Goal: Information Seeking & Learning: Learn about a topic

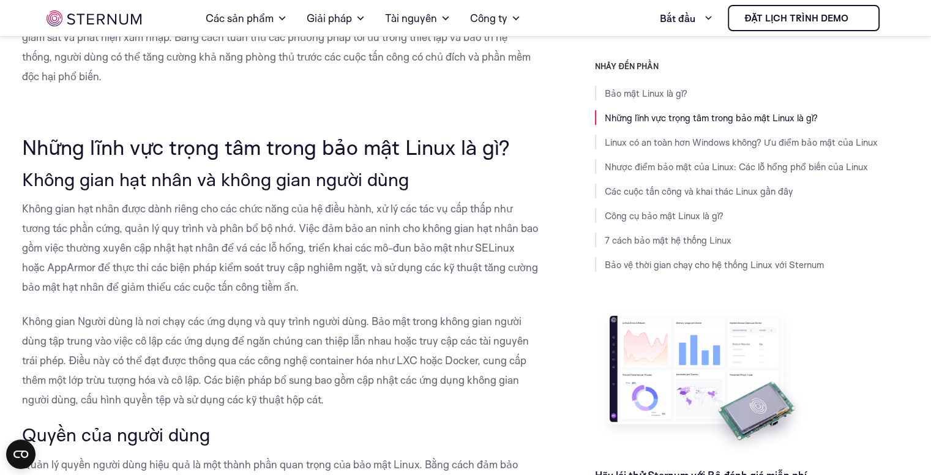
scroll to position [541, 0]
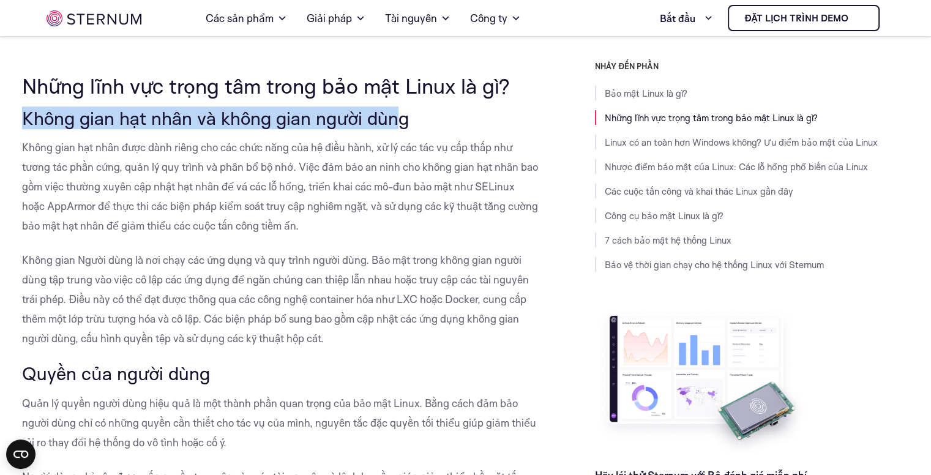
drag, startPoint x: 17, startPoint y: 113, endPoint x: 401, endPoint y: 121, distance: 383.7
drag, startPoint x: 34, startPoint y: 87, endPoint x: 483, endPoint y: 111, distance: 449.7
copy font "Những lĩnh vực trọng tâm trong bảo mật Linux là gì?"
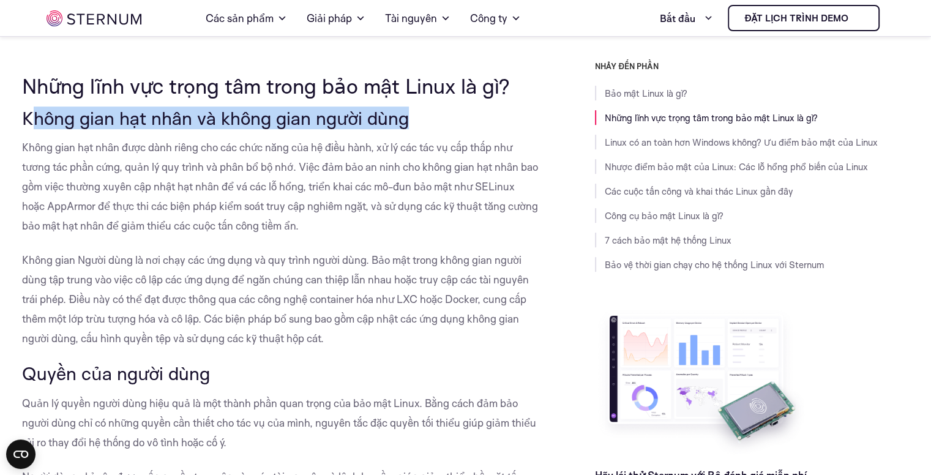
drag, startPoint x: 29, startPoint y: 113, endPoint x: 438, endPoint y: 103, distance: 408.9
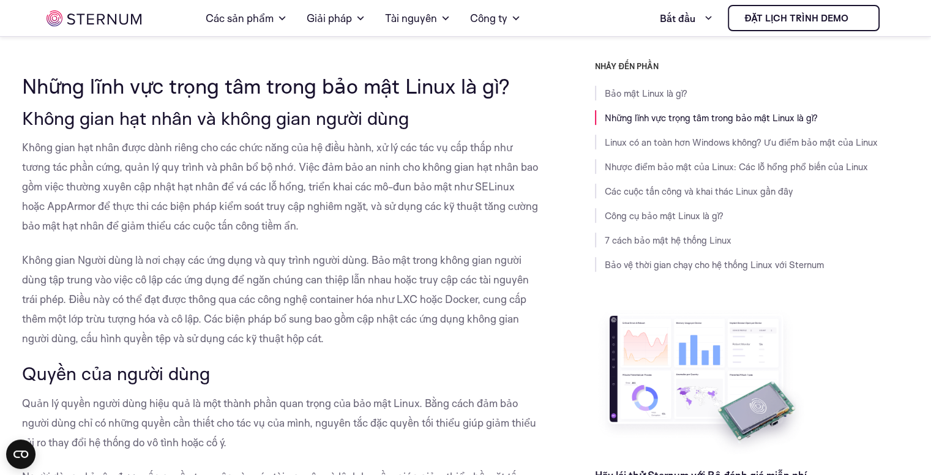
click at [401, 138] on p "Không gian hạt nhân được dành riêng cho các chức năng của hệ điều hành, xử lý c…" at bounding box center [281, 187] width 518 height 98
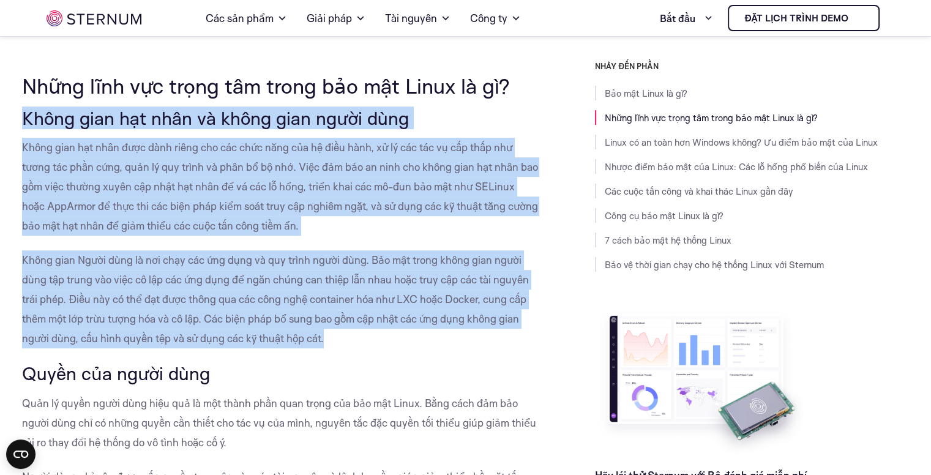
drag, startPoint x: 40, startPoint y: 133, endPoint x: 333, endPoint y: 338, distance: 357.7
copy div "Lorem ipsu dol sita co adipi elit seddo eius Tempo inci utl etdo magn aliq enim…"
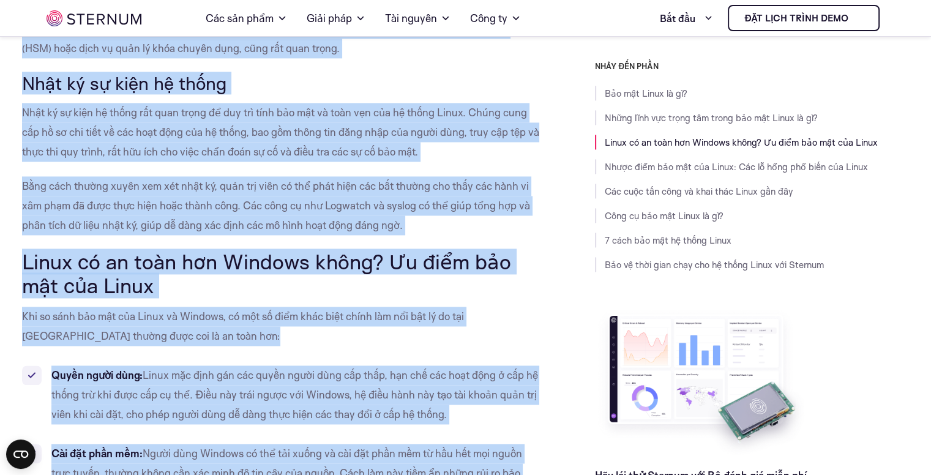
scroll to position [1767, 0]
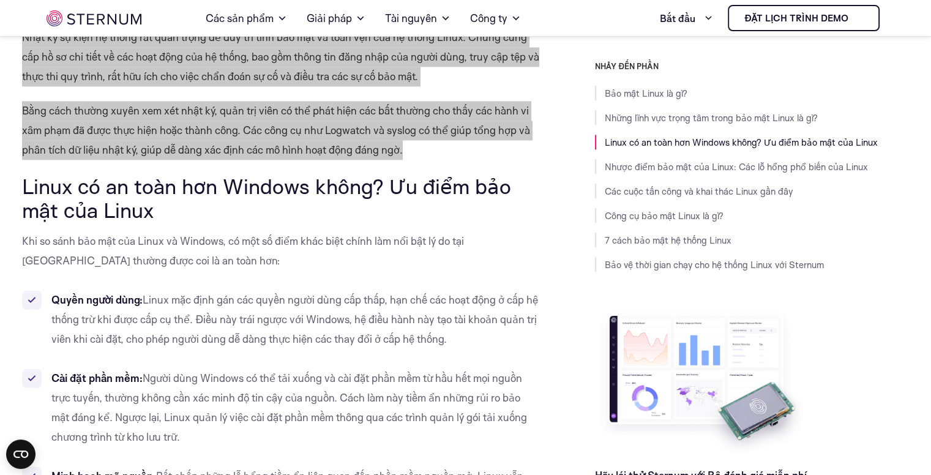
drag, startPoint x: 23, startPoint y: 123, endPoint x: 412, endPoint y: 143, distance: 390.3
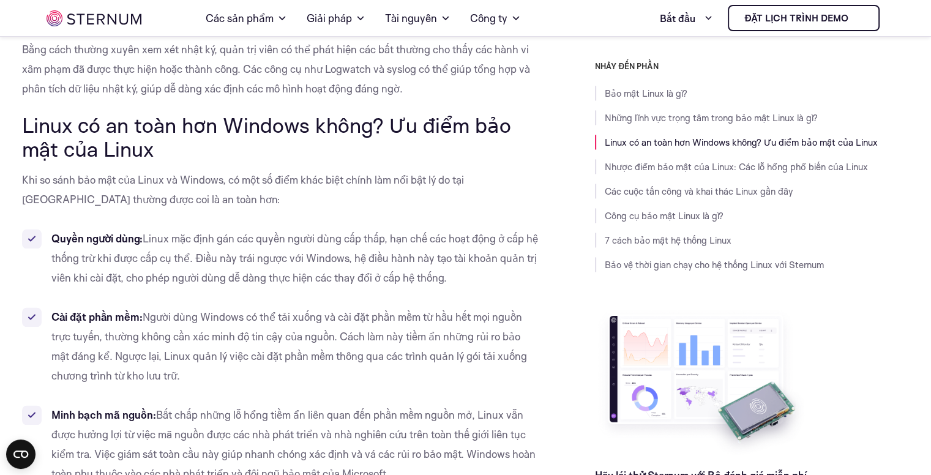
click at [278, 172] on p "Khi so sánh bảo mật của Linux và Windows, có một số điểm khác biệt chính làm nổ…" at bounding box center [281, 189] width 518 height 39
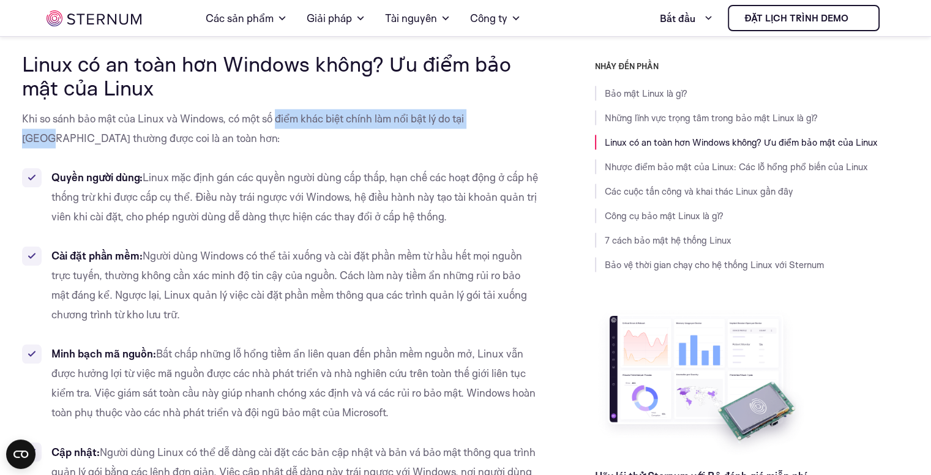
drag, startPoint x: 274, startPoint y: 114, endPoint x: 490, endPoint y: 127, distance: 215.8
click at [490, 127] on p "Khi so sánh bảo mật của Linux và Windows, có một số điểm khác biệt chính làm nổ…" at bounding box center [281, 128] width 518 height 39
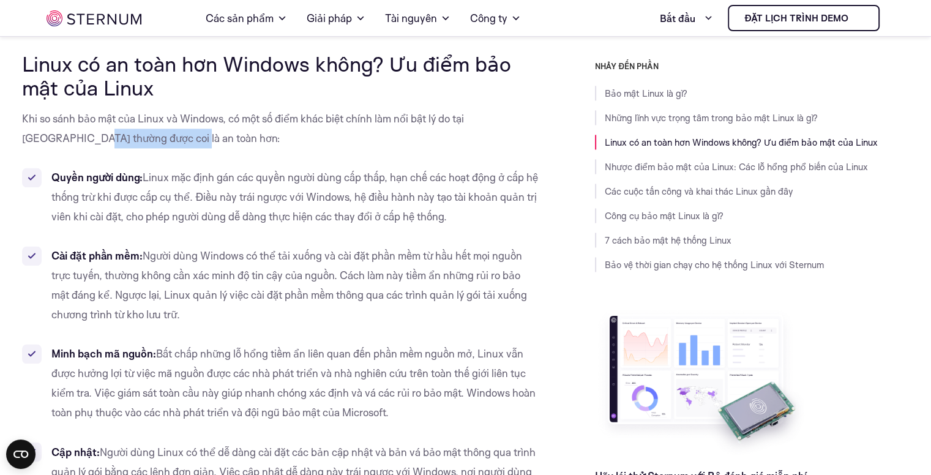
drag, startPoint x: 42, startPoint y: 143, endPoint x: 138, endPoint y: 146, distance: 95.5
click at [138, 146] on p "Khi so sánh bảo mật của Linux và Windows, có một số điểm khác biệt chính làm nổ…" at bounding box center [281, 128] width 518 height 39
click at [164, 183] on font "Linux mặc định gán các quyền người dùng cấp thấp, hạn chế các hoạt động ở cấp h…" at bounding box center [294, 197] width 486 height 52
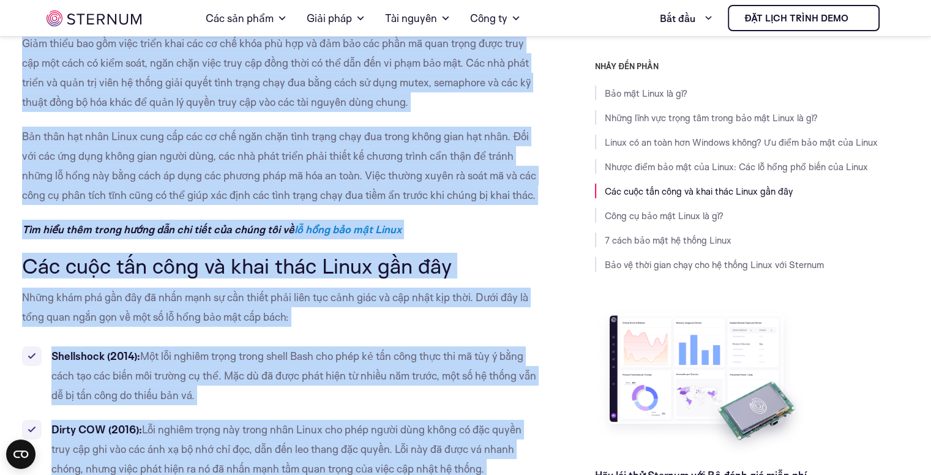
scroll to position [4029, 0]
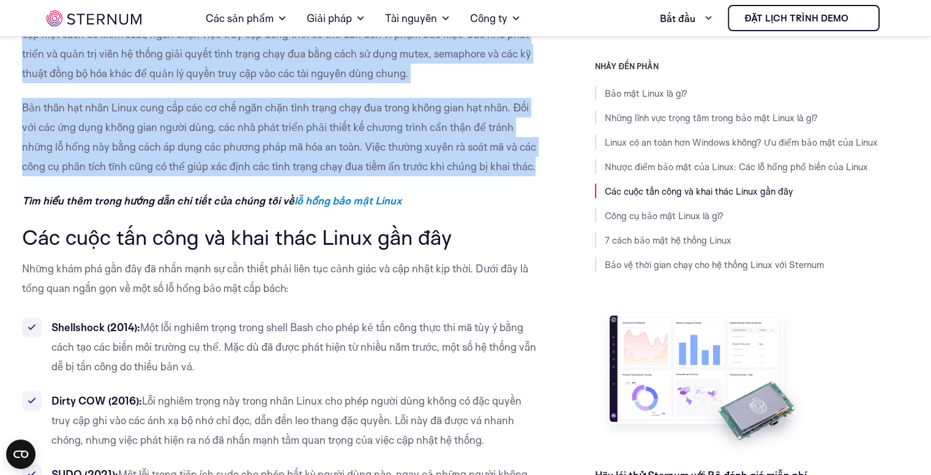
drag, startPoint x: 21, startPoint y: 97, endPoint x: 537, endPoint y: 146, distance: 517.5
copy div "Lorem ipsu dol sit ame Conse: Adi el sedd eiu temp inc Utlab Etd mag aliq En ad…"
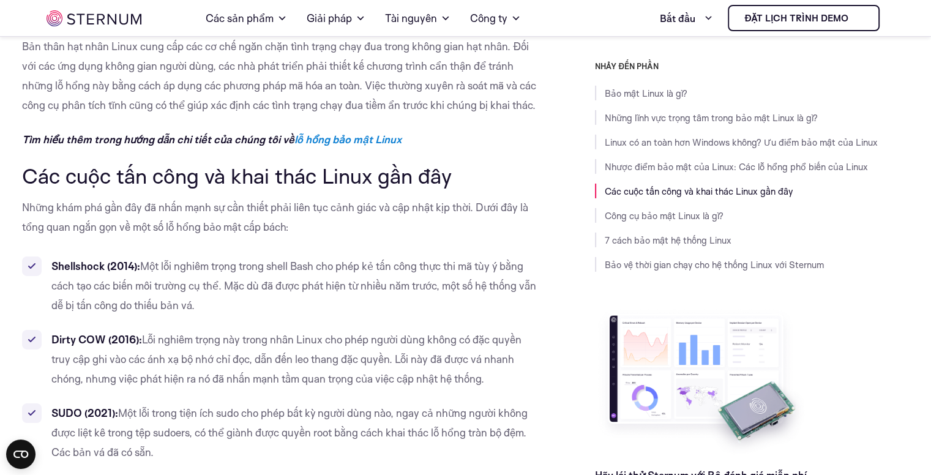
click at [460, 201] on font "Những khám phá gần đây đã nhấn mạnh sự cần thiết phải liên tục cảnh giác và cập…" at bounding box center [275, 217] width 506 height 32
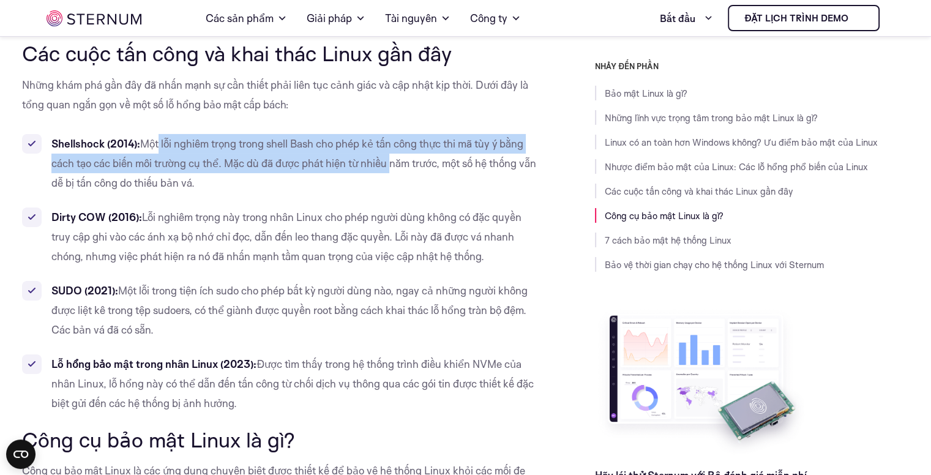
drag, startPoint x: 162, startPoint y: 118, endPoint x: 393, endPoint y: 135, distance: 231.9
click at [393, 135] on li "Shellshock (2014): Một lỗi nghiêm trọng trong shell Bash cho phép kẻ tấn công t…" at bounding box center [281, 163] width 518 height 59
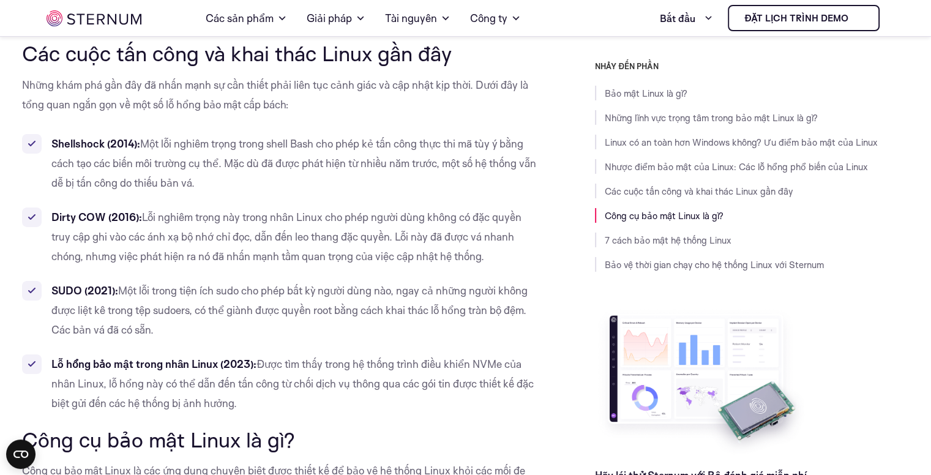
click at [414, 134] on li "Shellshock (2014): Một lỗi nghiêm trọng trong shell Bash cho phép kẻ tấn công t…" at bounding box center [281, 163] width 518 height 59
drag, startPoint x: 354, startPoint y: 122, endPoint x: 491, endPoint y: 121, distance: 137.1
click at [491, 137] on font "Một lỗi nghiêm trọng trong shell Bash cho phép kẻ tấn công thực thi mã tùy ý bằ…" at bounding box center [293, 163] width 485 height 52
drag, startPoint x: 179, startPoint y: 141, endPoint x: 357, endPoint y: 145, distance: 178.1
click at [357, 145] on font "Một lỗi nghiêm trọng trong shell Bash cho phép kẻ tấn công thực thi mã tùy ý bằ…" at bounding box center [293, 163] width 485 height 52
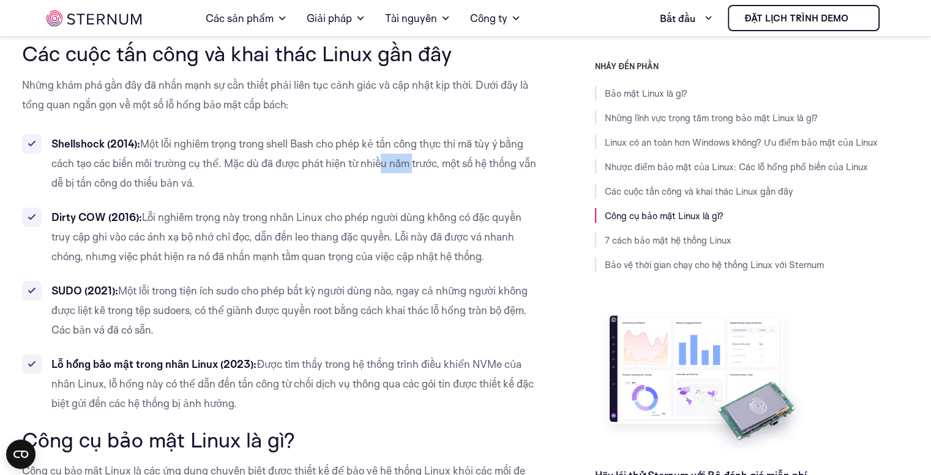
drag, startPoint x: 384, startPoint y: 146, endPoint x: 425, endPoint y: 147, distance: 40.4
click at [420, 147] on font "Một lỗi nghiêm trọng trong shell Bash cho phép kẻ tấn công thực thi mã tùy ý bằ…" at bounding box center [293, 163] width 485 height 52
drag, startPoint x: 485, startPoint y: 148, endPoint x: 438, endPoint y: 158, distance: 47.7
click at [502, 150] on li "Shellshock (2014): Một lỗi nghiêm trọng trong shell Bash cho phép kẻ tấn công t…" at bounding box center [281, 163] width 518 height 59
drag, startPoint x: 108, startPoint y: 165, endPoint x: 202, endPoint y: 167, distance: 93.7
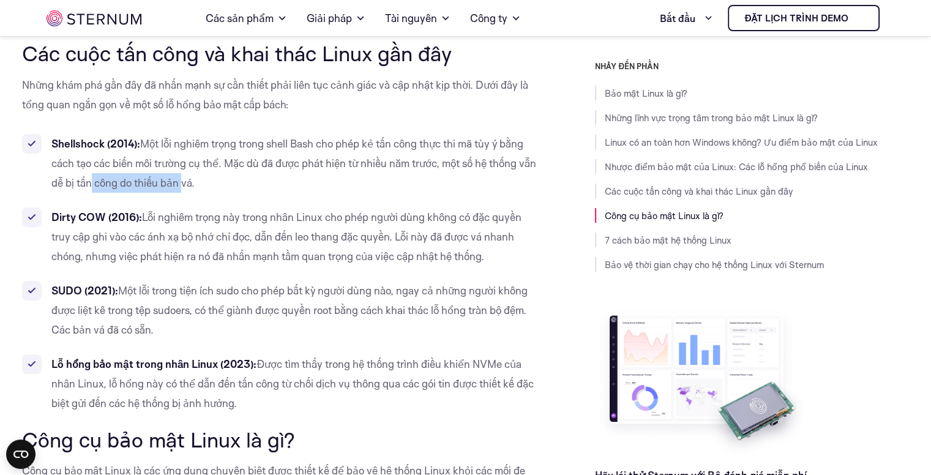
click at [202, 167] on font "Một lỗi nghiêm trọng trong shell Bash cho phép kẻ tấn công thực thi mã tùy ý bằ…" at bounding box center [293, 163] width 485 height 52
drag, startPoint x: 173, startPoint y: 196, endPoint x: 215, endPoint y: 196, distance: 42.8
click at [174, 210] on font "Lỗi nghiêm trọng này trong nhân Linux cho phép người dùng không có đặc quyền tr…" at bounding box center [286, 236] width 470 height 52
click at [252, 210] on font "Lỗi nghiêm trọng này trong nhân Linux cho phép người dùng không có đặc quyền tr…" at bounding box center [286, 236] width 470 height 52
click at [353, 210] on font "Lỗi nghiêm trọng này trong nhân Linux cho phép người dùng không có đặc quyền tr…" at bounding box center [286, 236] width 470 height 52
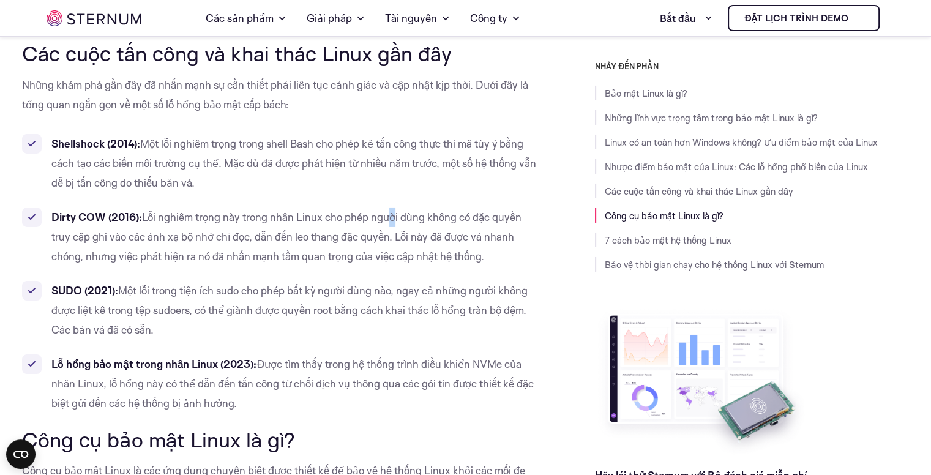
click at [394, 210] on font "Lỗi nghiêm trọng này trong nhân Linux cho phép người dùng không có đặc quyền tr…" at bounding box center [286, 236] width 470 height 52
drag, startPoint x: 449, startPoint y: 196, endPoint x: 463, endPoint y: 194, distance: 14.8
click at [450, 210] on font "Lỗi nghiêm trọng này trong nhân Linux cho phép người dùng không có đặc quyền tr…" at bounding box center [286, 236] width 470 height 52
click at [487, 210] on font "Lỗi nghiêm trọng này trong nhân Linux cho phép người dùng không có đặc quyền tr…" at bounding box center [286, 236] width 470 height 52
drag, startPoint x: 103, startPoint y: 212, endPoint x: 297, endPoint y: 216, distance: 194.6
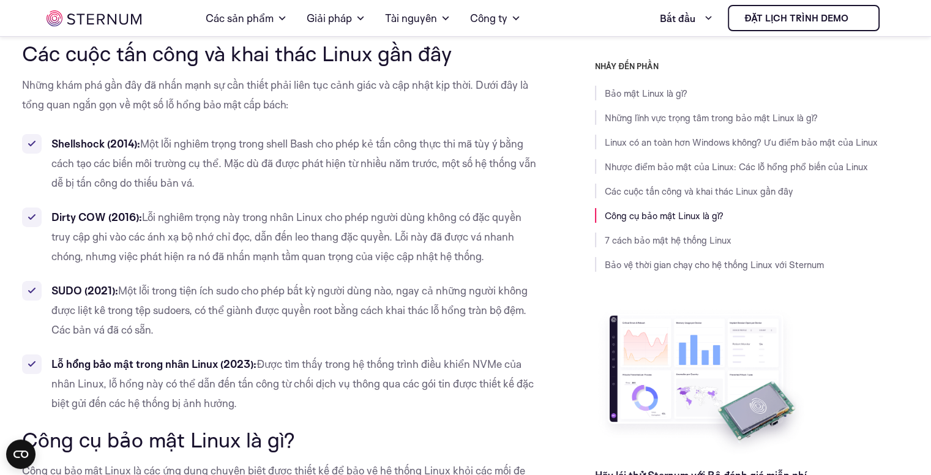
click at [297, 216] on li "Dirty COW (2016): Lỗi nghiêm trọng này trong nhân Linux cho phép người dùng khô…" at bounding box center [281, 236] width 518 height 59
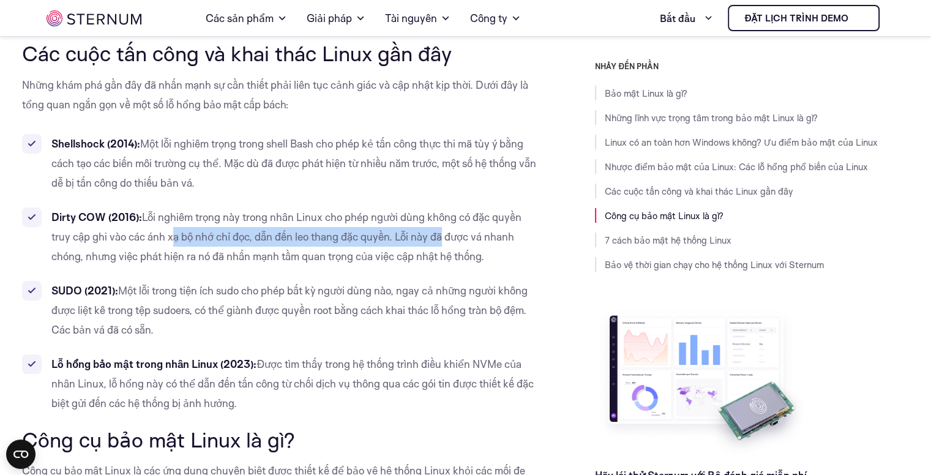
drag, startPoint x: 195, startPoint y: 222, endPoint x: 442, endPoint y: 220, distance: 246.6
click at [439, 222] on font "Lỗi nghiêm trọng này trong nhân Linux cho phép người dùng không có đặc quyền tr…" at bounding box center [286, 236] width 470 height 52
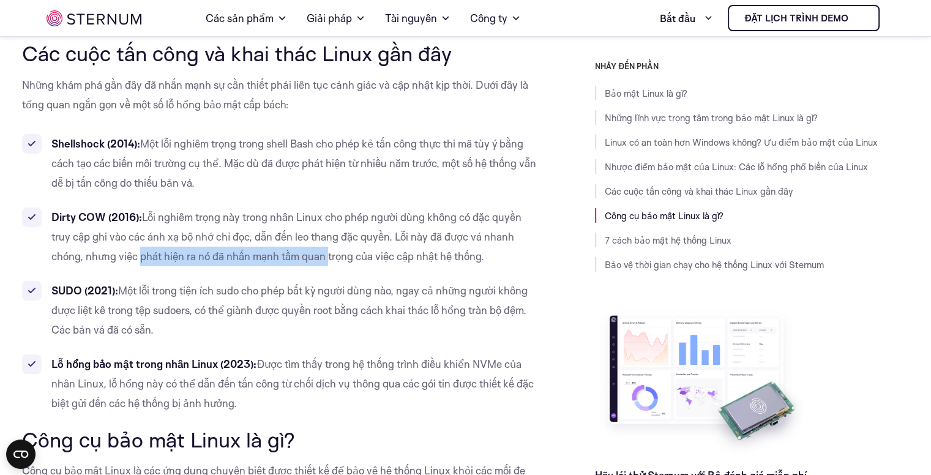
drag, startPoint x: 186, startPoint y: 238, endPoint x: 341, endPoint y: 248, distance: 155.7
click at [331, 239] on font "Lỗi nghiêm trọng này trong nhân Linux cho phép người dùng không có đặc quyền tr…" at bounding box center [286, 236] width 470 height 52
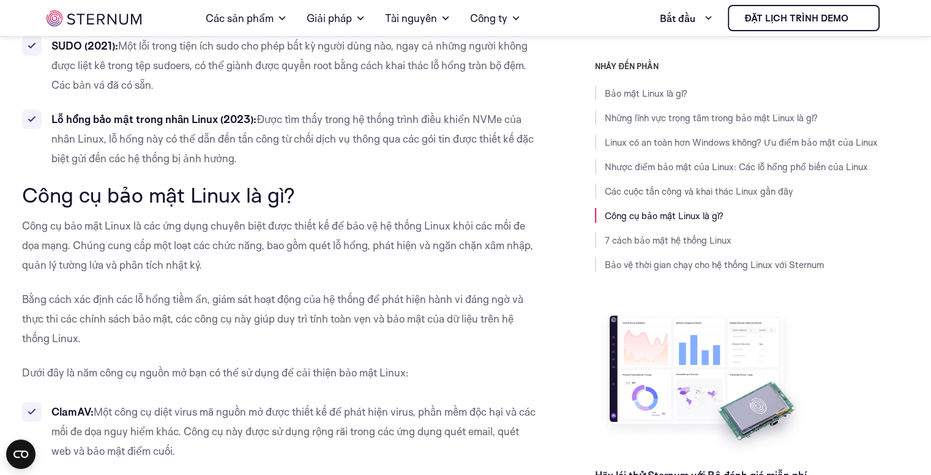
click at [306, 183] on h2 "Công cụ bảo mật Linux là gì?" at bounding box center [281, 194] width 518 height 23
drag, startPoint x: 286, startPoint y: 203, endPoint x: 294, endPoint y: 204, distance: 8.0
click at [289, 219] on font "Công cụ bảo mật Linux là các ứng dụng chuyên biệt được thiết kế để bảo vệ hệ th…" at bounding box center [277, 245] width 511 height 52
click at [298, 183] on h2 "Công cụ bảo mật Linux là gì?" at bounding box center [281, 194] width 518 height 23
click at [278, 182] on font "Công cụ bảo mật Linux là gì?" at bounding box center [158, 195] width 273 height 26
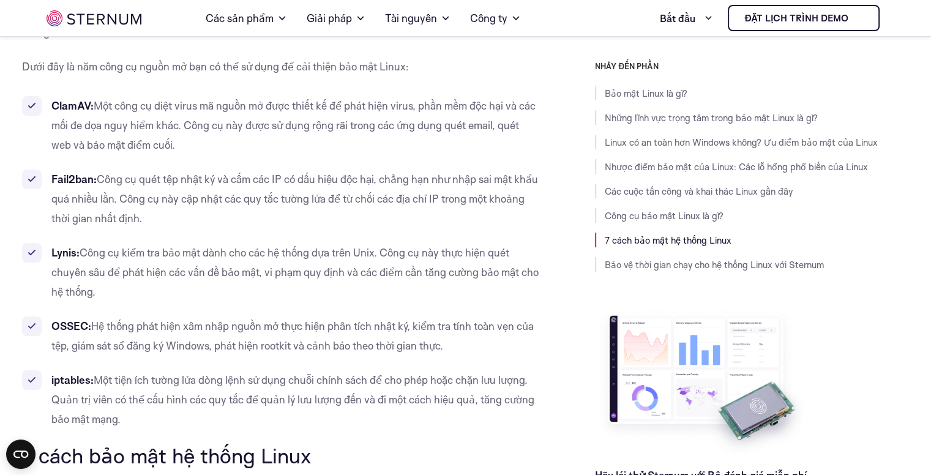
scroll to position [4702, 0]
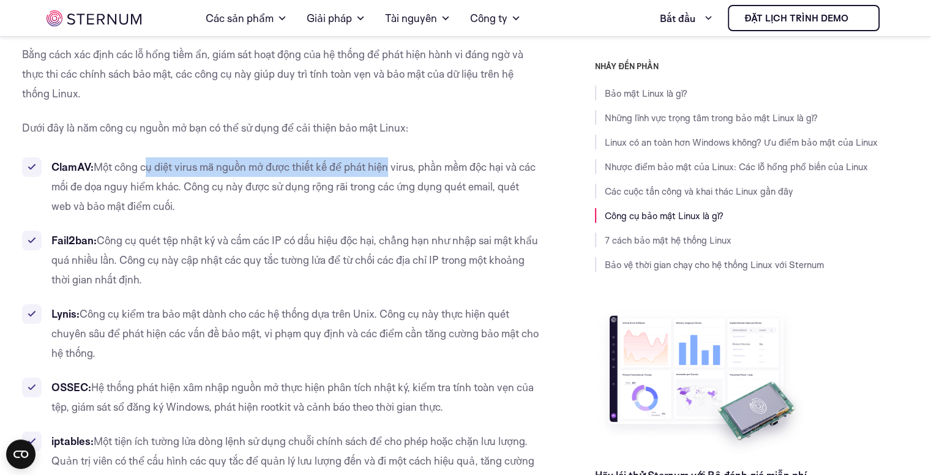
drag, startPoint x: 252, startPoint y: 151, endPoint x: 392, endPoint y: 151, distance: 140.1
click at [392, 160] on font "Một công cụ diệt virus mã nguồn mở được thiết kế để phát hiện virus, phần mềm đ…" at bounding box center [293, 186] width 484 height 52
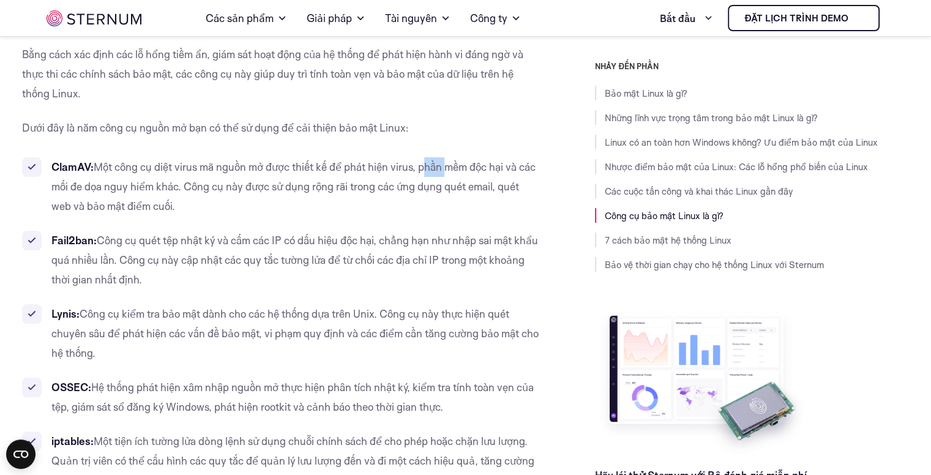
drag, startPoint x: 444, startPoint y: 151, endPoint x: 453, endPoint y: 155, distance: 10.1
click at [452, 160] on font "Một công cụ diệt virus mã nguồn mở được thiết kế để phát hiện virus, phần mềm đ…" at bounding box center [293, 186] width 484 height 52
drag, startPoint x: 99, startPoint y: 166, endPoint x: 185, endPoint y: 167, distance: 86.9
click at [173, 164] on font "Một công cụ diệt virus mã nguồn mở được thiết kế để phát hiện virus, phần mềm đ…" at bounding box center [293, 186] width 484 height 52
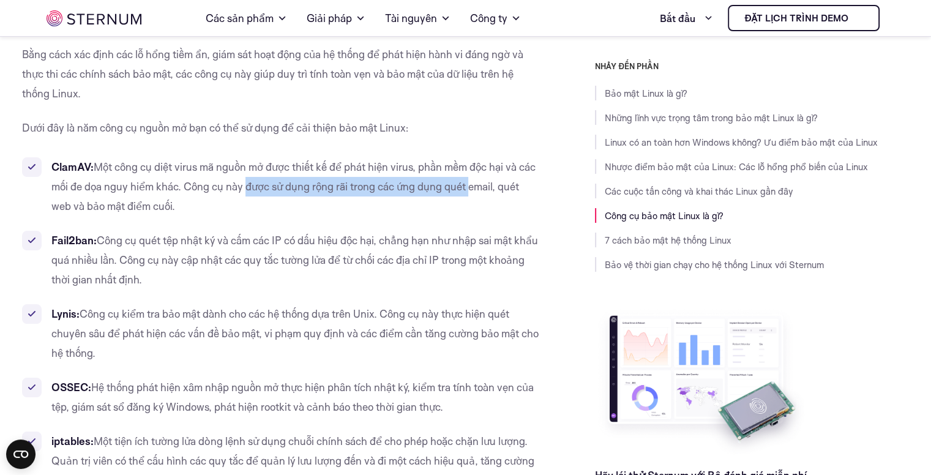
drag, startPoint x: 303, startPoint y: 167, endPoint x: 487, endPoint y: 173, distance: 184.3
click at [487, 172] on font "Một công cụ diệt virus mã nguồn mở được thiết kế để phát hiện virus, phần mềm đ…" at bounding box center [293, 186] width 484 height 52
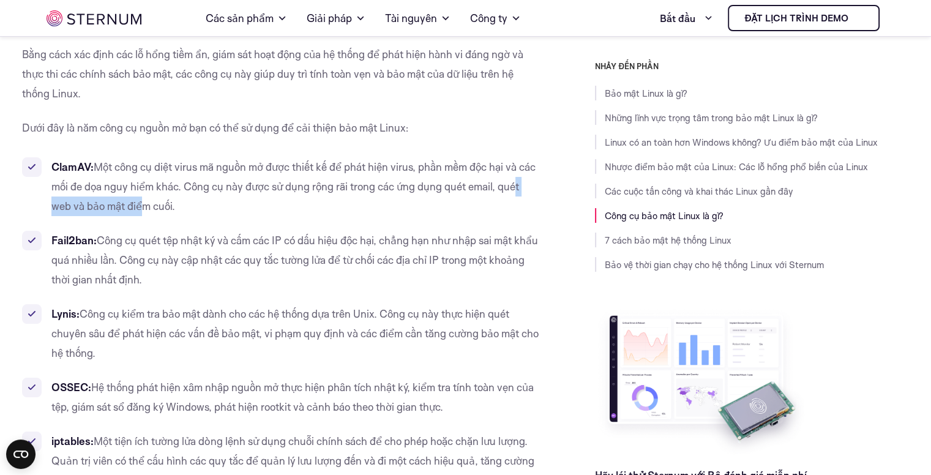
drag, startPoint x: 67, startPoint y: 188, endPoint x: 166, endPoint y: 188, distance: 99.1
click at [166, 188] on font "Một công cụ diệt virus mã nguồn mở được thiết kế để phát hiện virus, phần mềm đ…" at bounding box center [293, 186] width 484 height 52
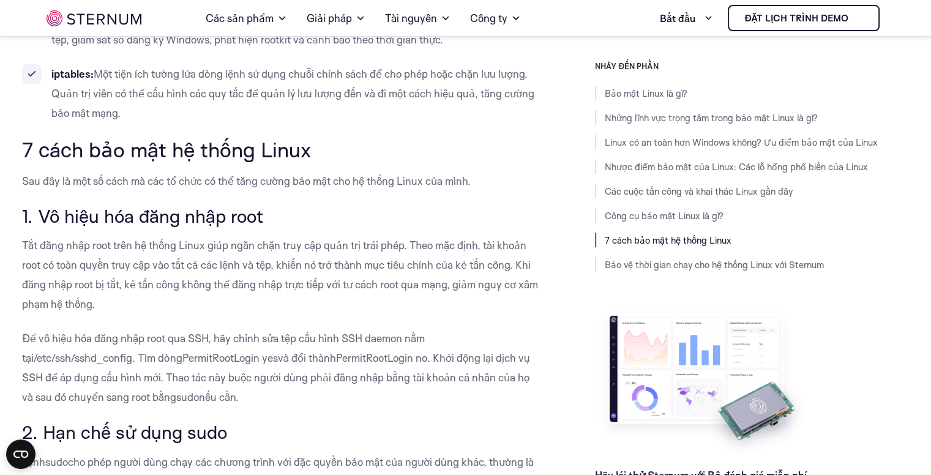
scroll to position [5056, 0]
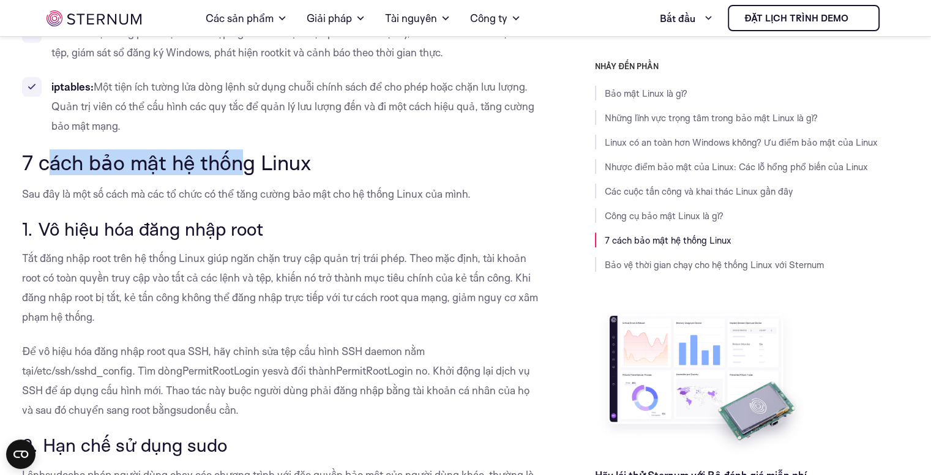
drag, startPoint x: 62, startPoint y: 138, endPoint x: 262, endPoint y: 147, distance: 200.3
click at [255, 149] on font "7 cách bảo mật hệ thống Linux" at bounding box center [166, 162] width 289 height 26
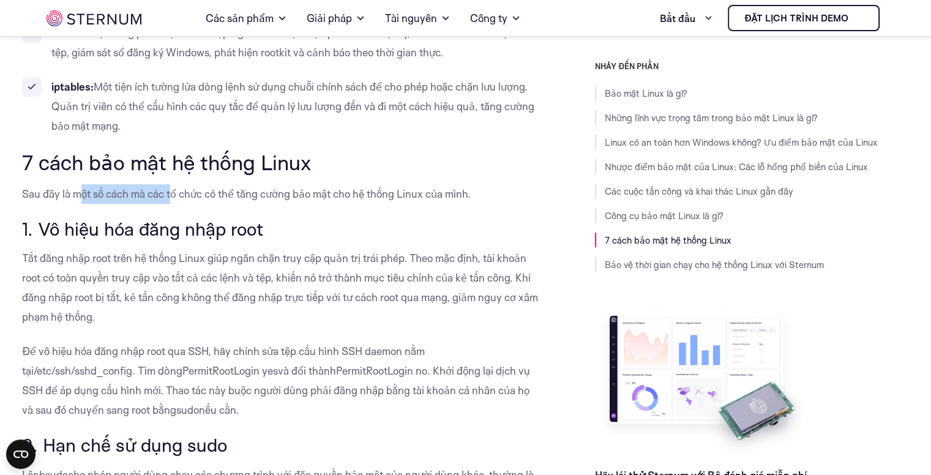
drag, startPoint x: 91, startPoint y: 169, endPoint x: 181, endPoint y: 169, distance: 90.6
click at [179, 187] on font "Sau đây là một số cách mà các tổ chức có thể tăng cường bảo mật cho hệ thống Li…" at bounding box center [246, 193] width 449 height 13
drag, startPoint x: 144, startPoint y: 201, endPoint x: 223, endPoint y: 192, distance: 79.5
click at [172, 217] on font "1. Vô hiệu hóa đăng nhập root" at bounding box center [142, 228] width 241 height 23
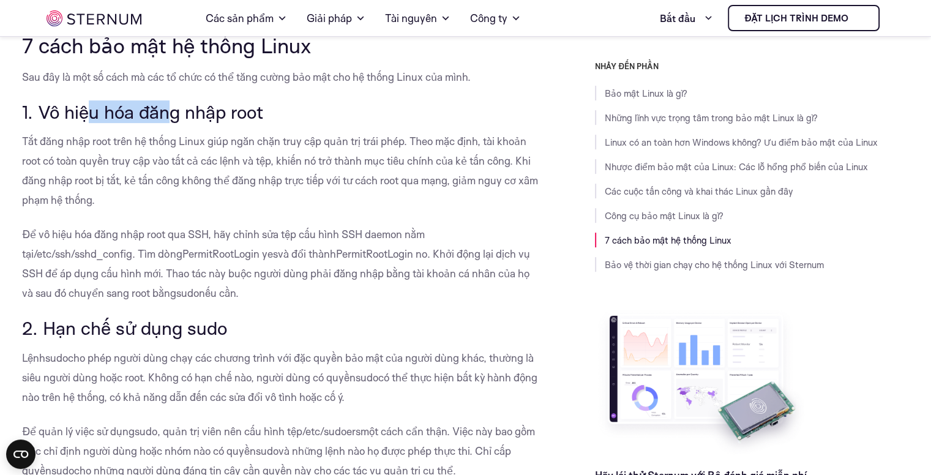
scroll to position [5178, 0]
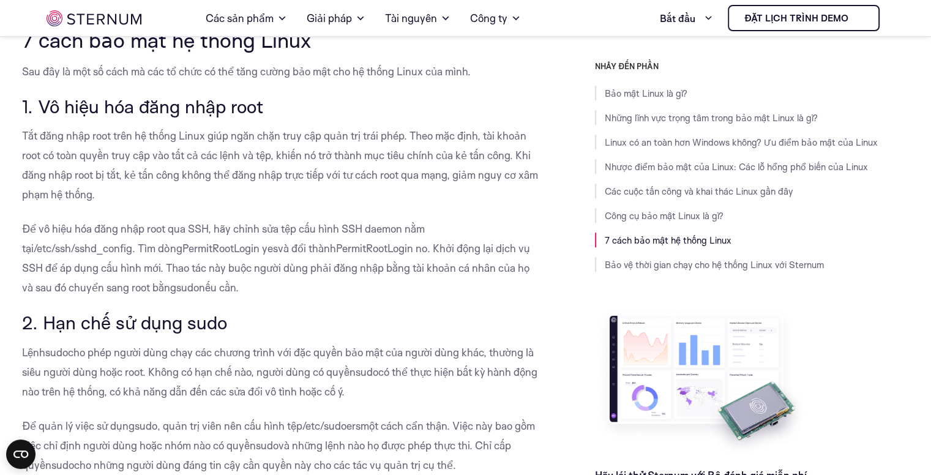
click at [221, 162] on p "Tắt đăng nhập root trên hệ thống Linux giúp ngăn chặn truy cập quản trị trái ph…" at bounding box center [281, 165] width 518 height 78
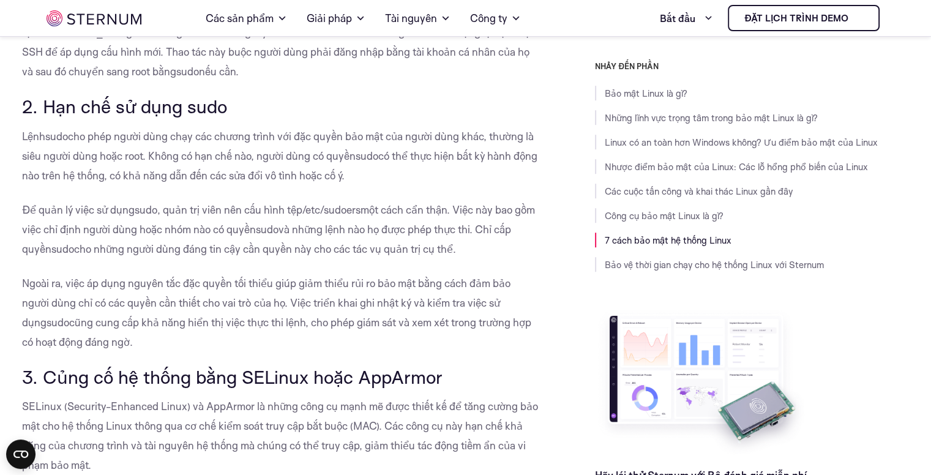
scroll to position [5423, 0]
